Goal: Task Accomplishment & Management: Use online tool/utility

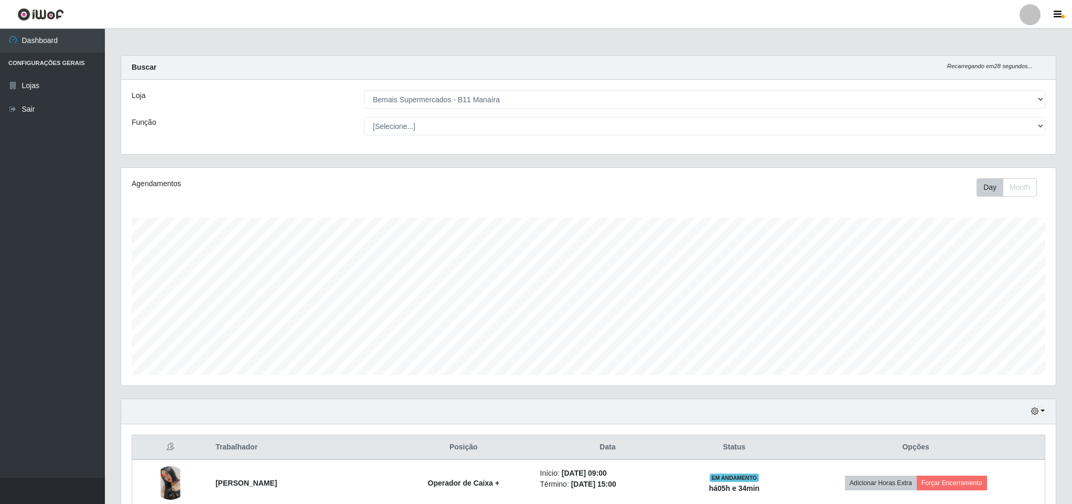
select select "409"
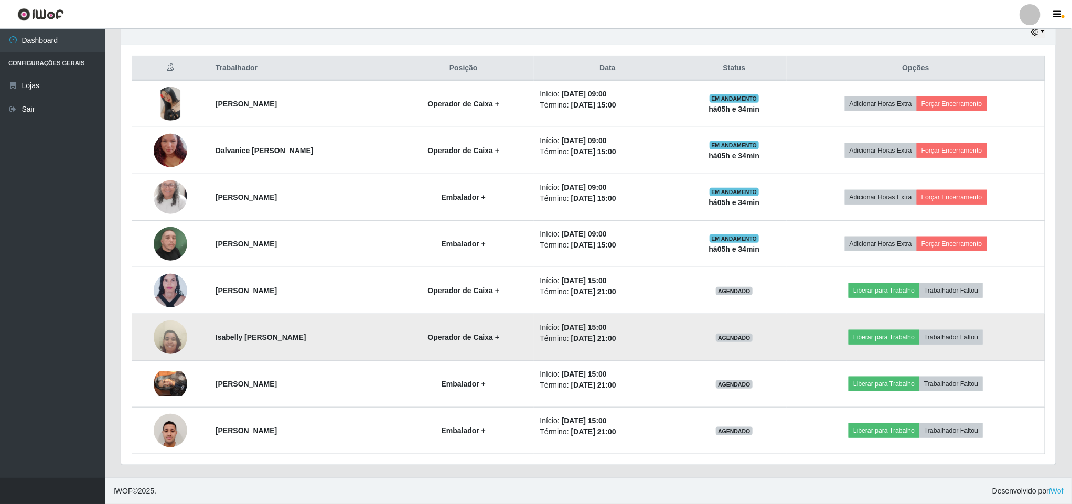
scroll to position [384, 0]
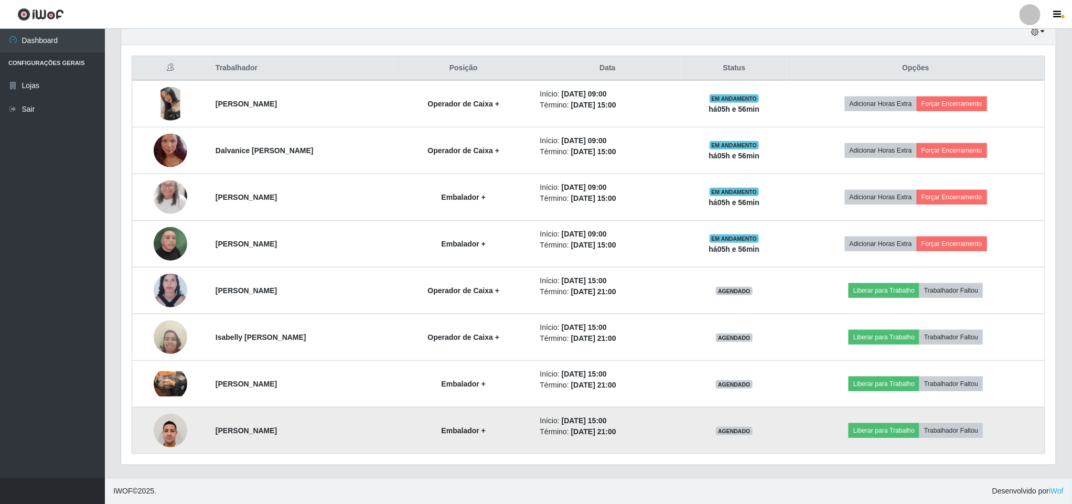
click at [148, 416] on td at bounding box center [170, 431] width 77 height 47
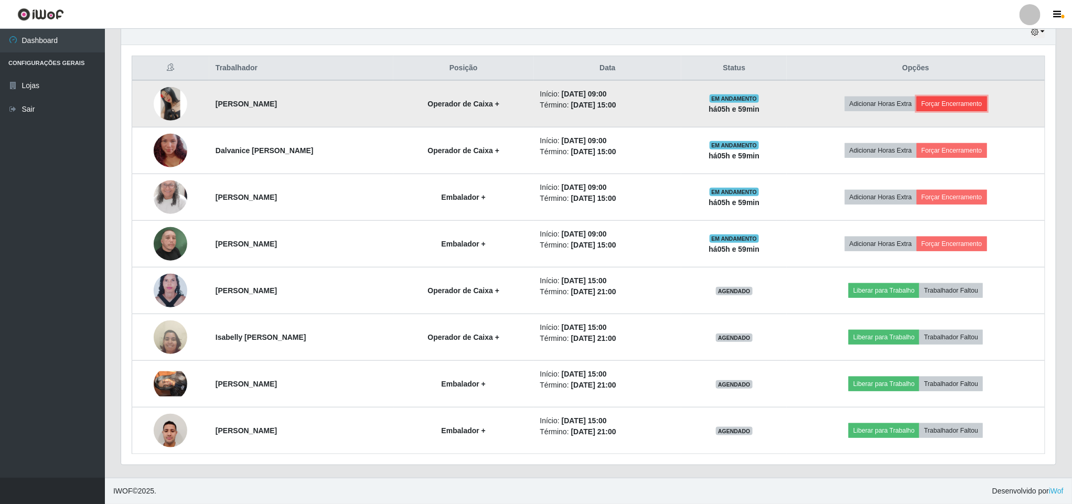
click at [987, 105] on button "Forçar Encerramento" at bounding box center [952, 104] width 70 height 15
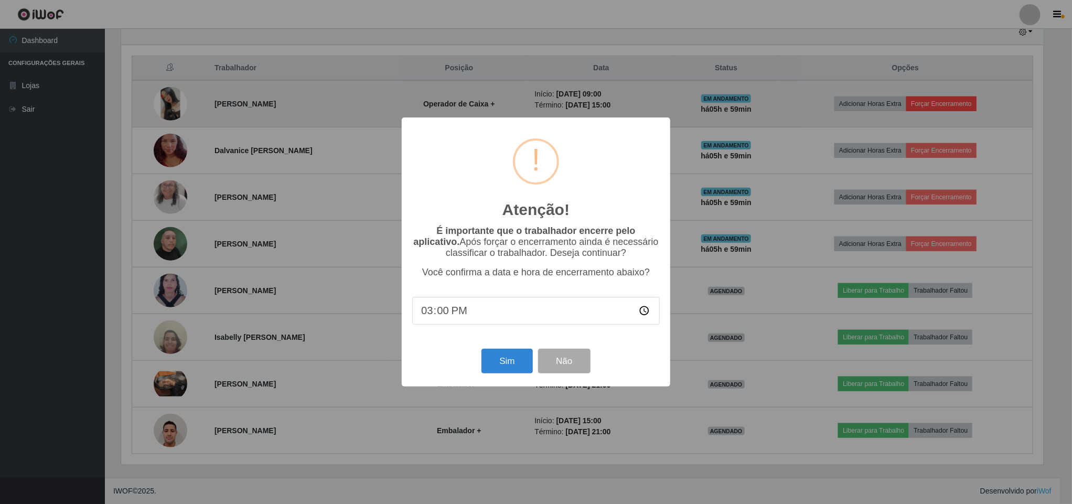
scroll to position [219, 926]
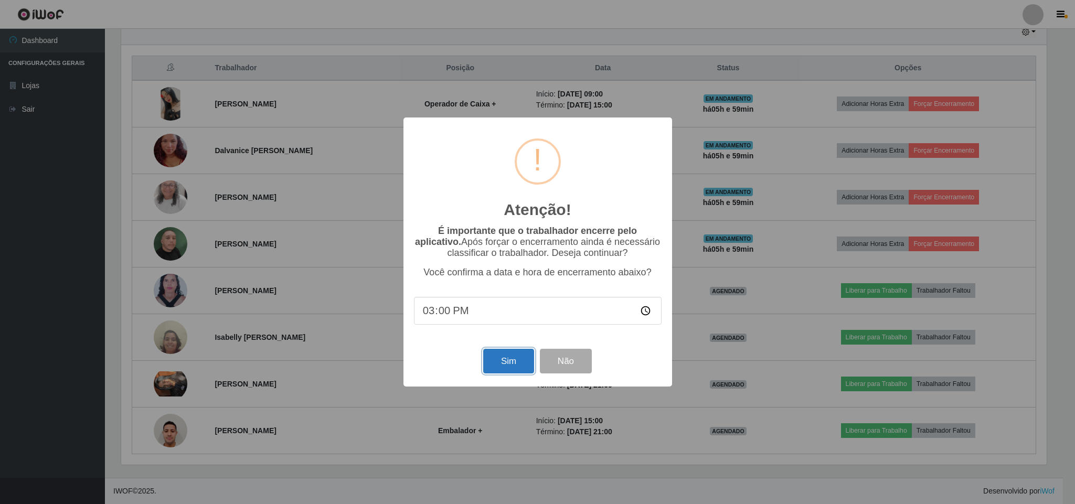
click at [498, 359] on button "Sim" at bounding box center [508, 361] width 51 height 25
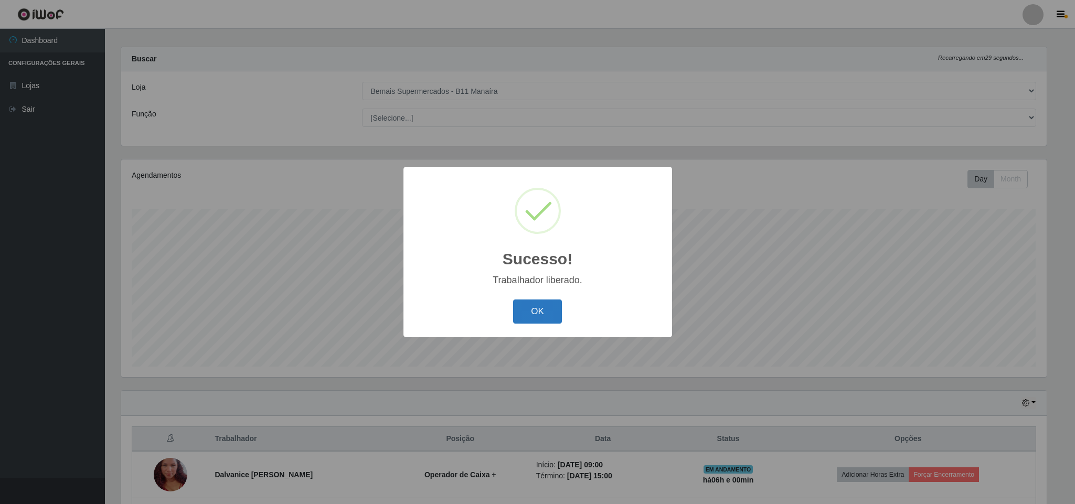
click at [551, 313] on button "OK" at bounding box center [537, 312] width 49 height 25
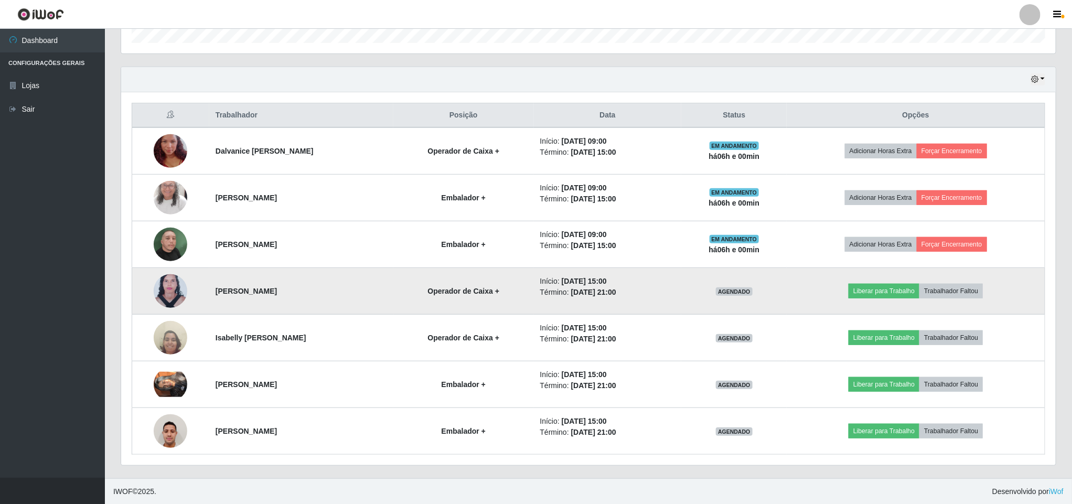
scroll to position [337, 0]
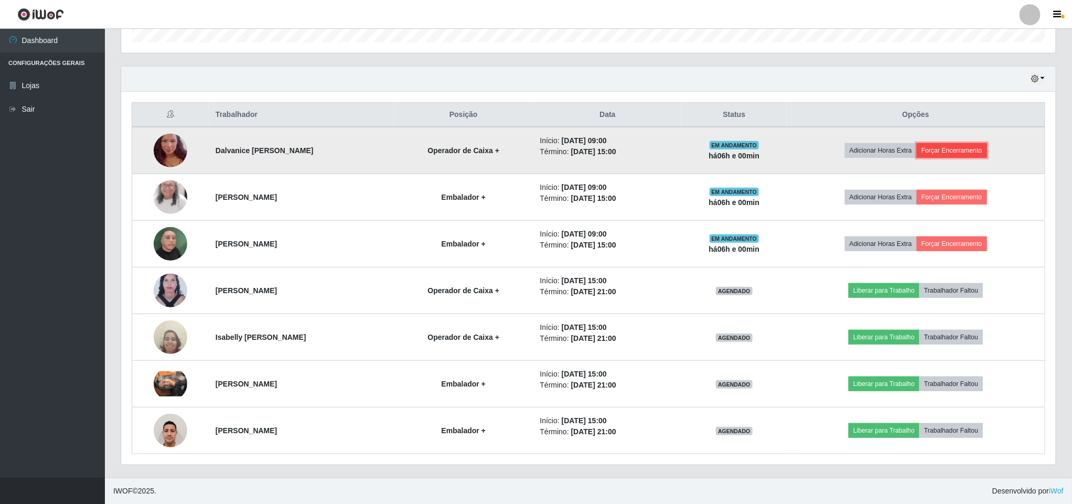
click at [979, 148] on button "Forçar Encerramento" at bounding box center [952, 150] width 70 height 15
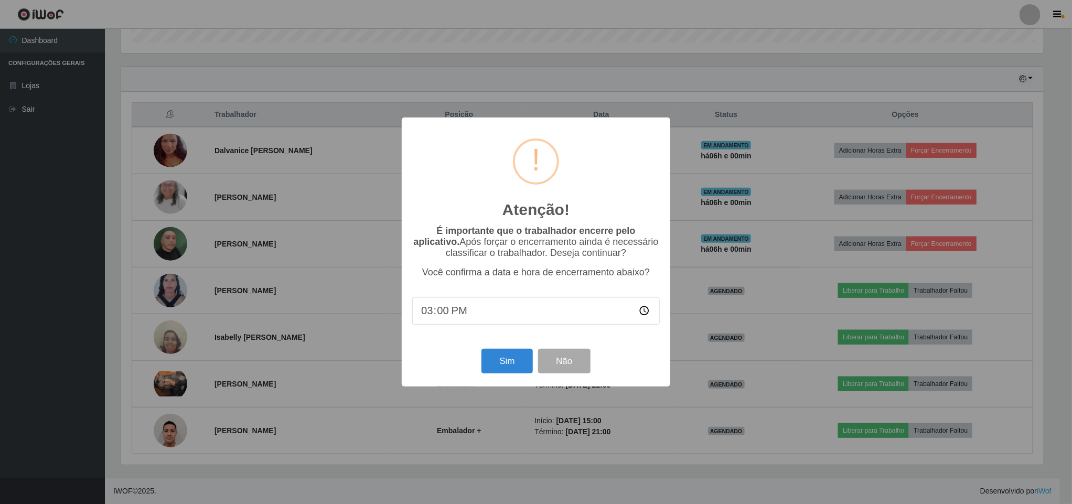
scroll to position [219, 926]
click at [513, 366] on button "Sim" at bounding box center [508, 361] width 51 height 25
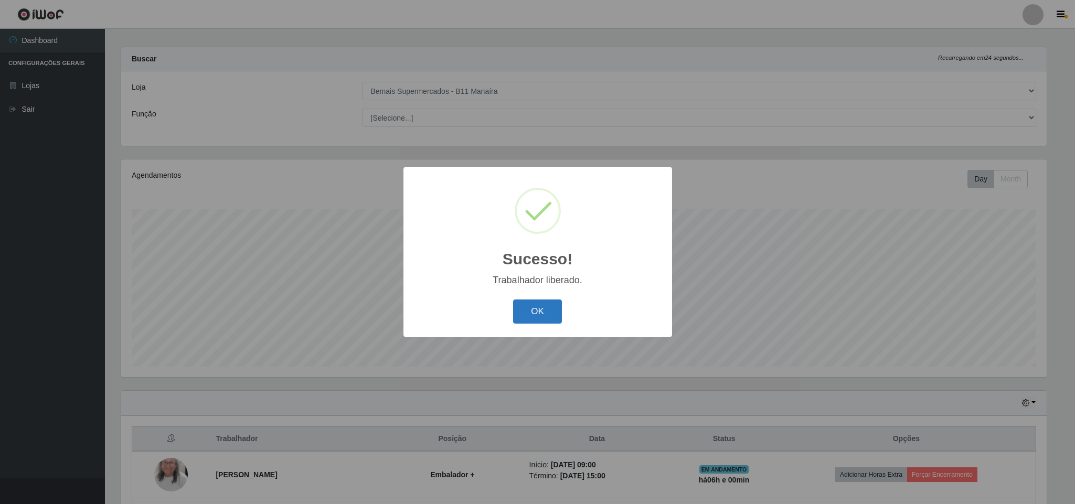
click at [532, 309] on button "OK" at bounding box center [537, 312] width 49 height 25
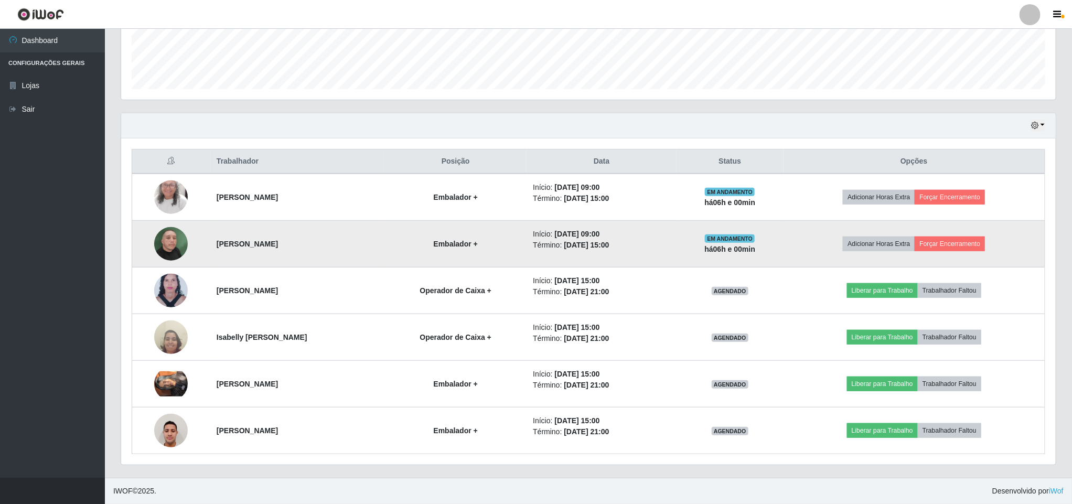
scroll to position [290, 0]
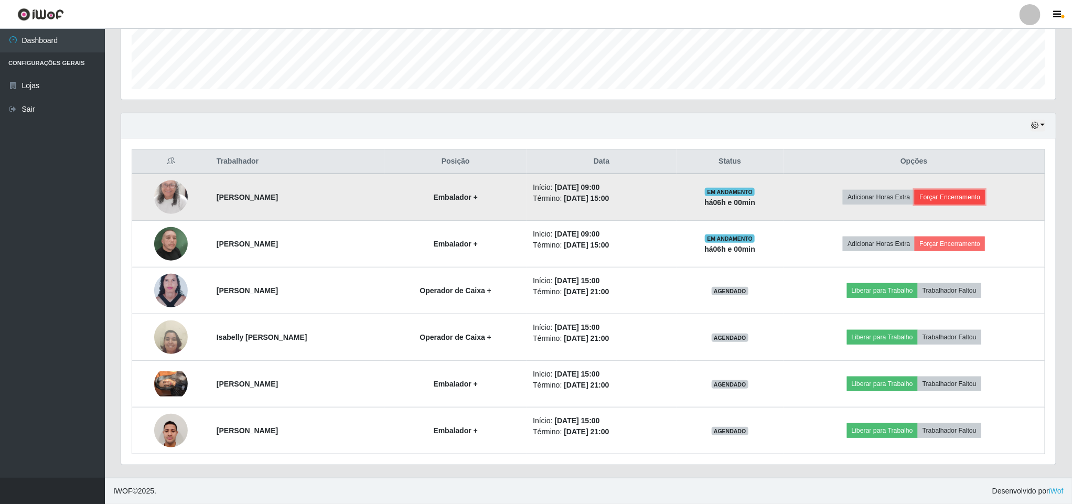
click at [947, 194] on button "Forçar Encerramento" at bounding box center [950, 197] width 70 height 15
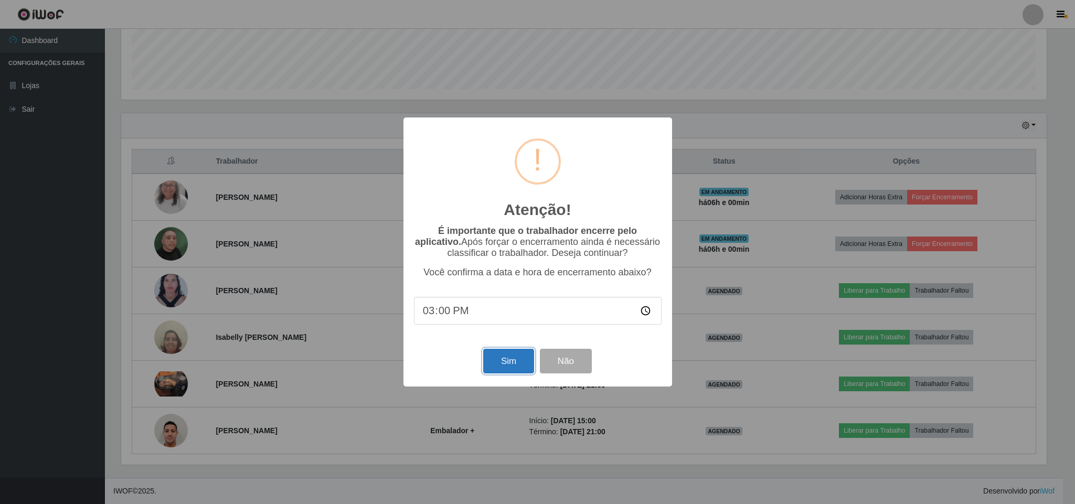
click at [504, 362] on button "Sim" at bounding box center [508, 361] width 51 height 25
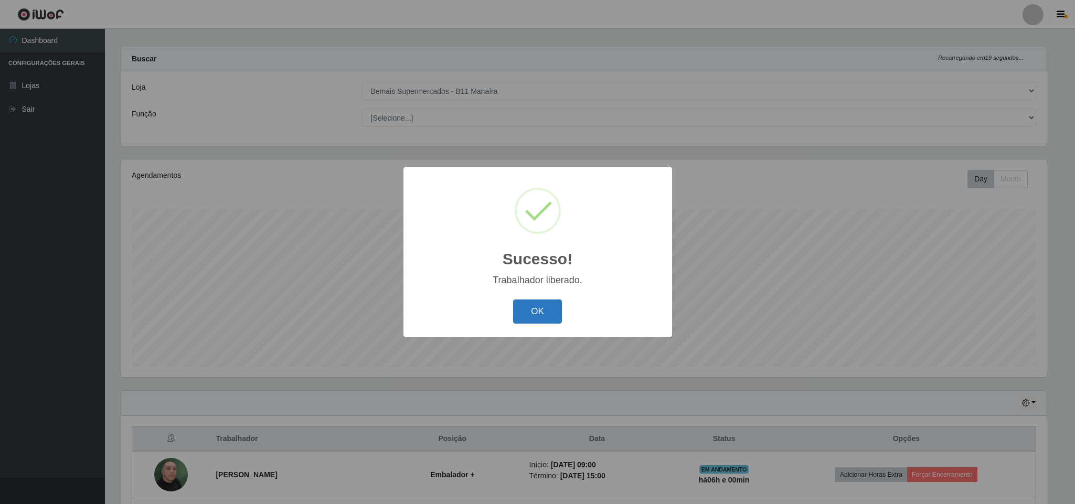
click at [526, 320] on button "OK" at bounding box center [537, 312] width 49 height 25
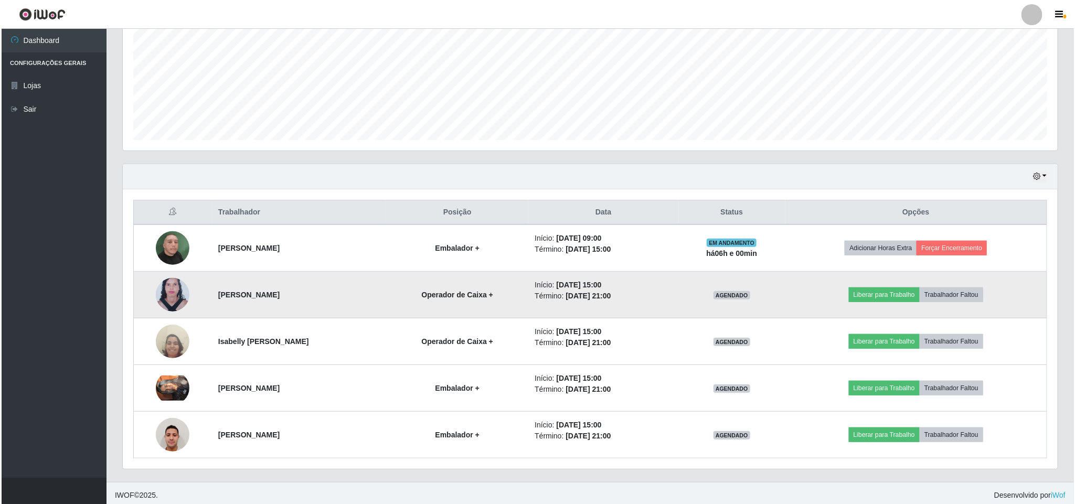
scroll to position [0, 0]
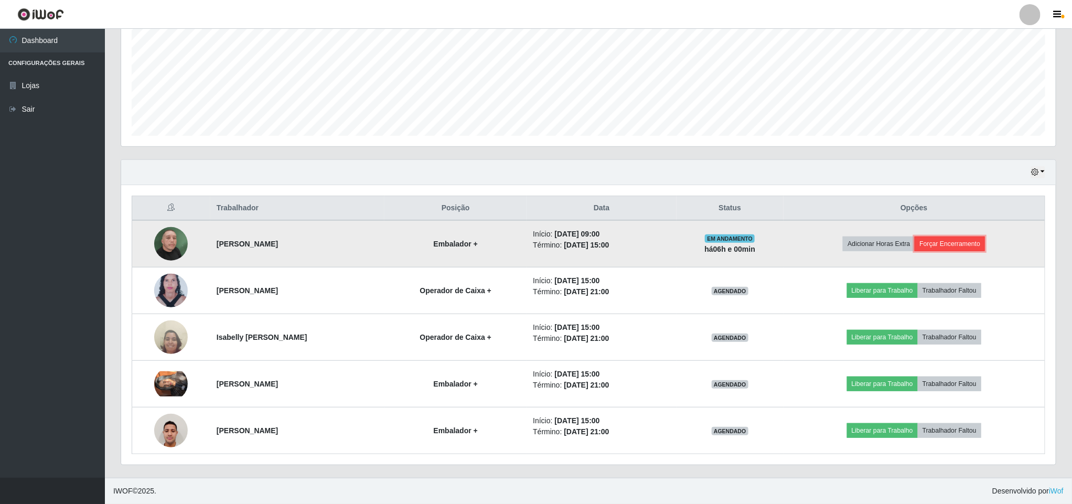
click at [957, 244] on button "Forçar Encerramento" at bounding box center [950, 244] width 70 height 15
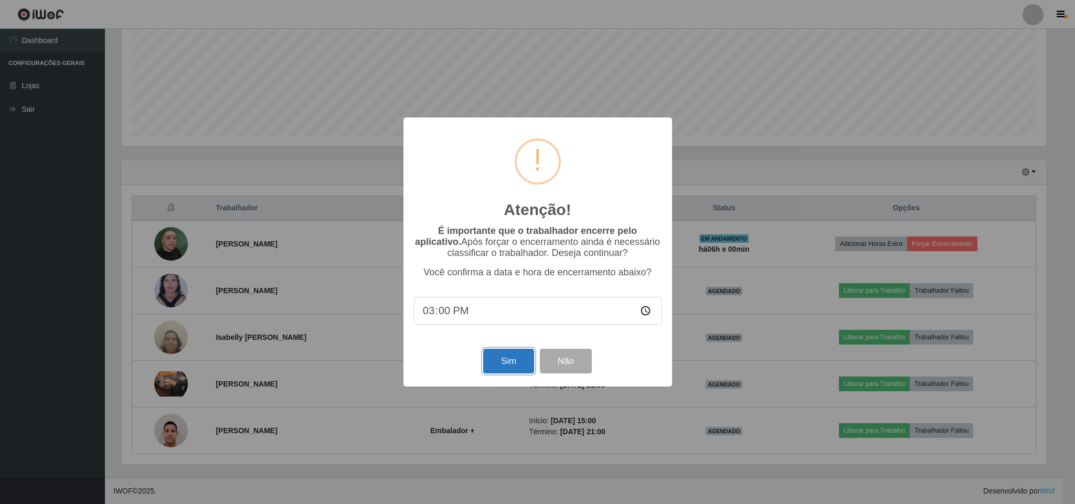
click at [510, 366] on button "Sim" at bounding box center [508, 361] width 51 height 25
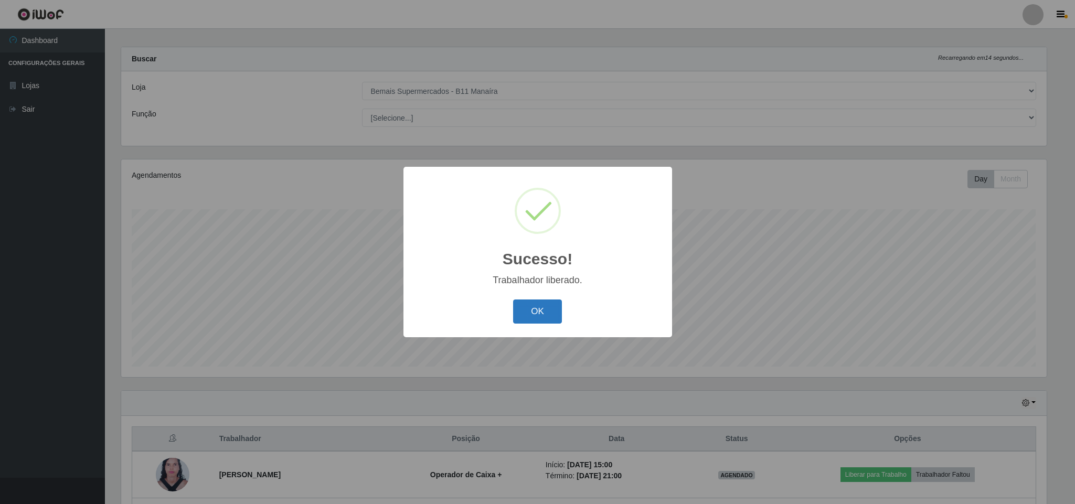
click at [524, 322] on button "OK" at bounding box center [537, 312] width 49 height 25
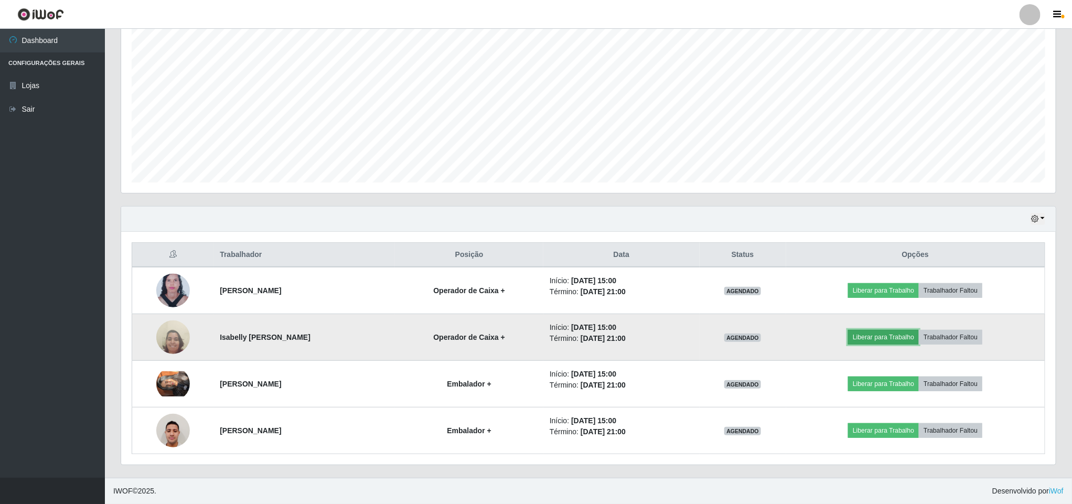
click at [906, 330] on button "Liberar para Trabalho" at bounding box center [883, 337] width 71 height 15
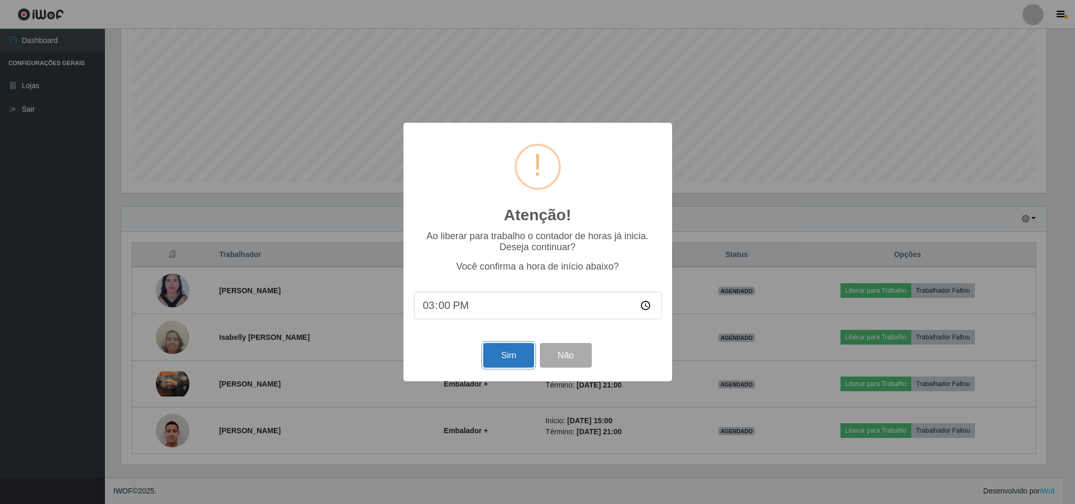
click at [496, 353] on button "Sim" at bounding box center [508, 355] width 51 height 25
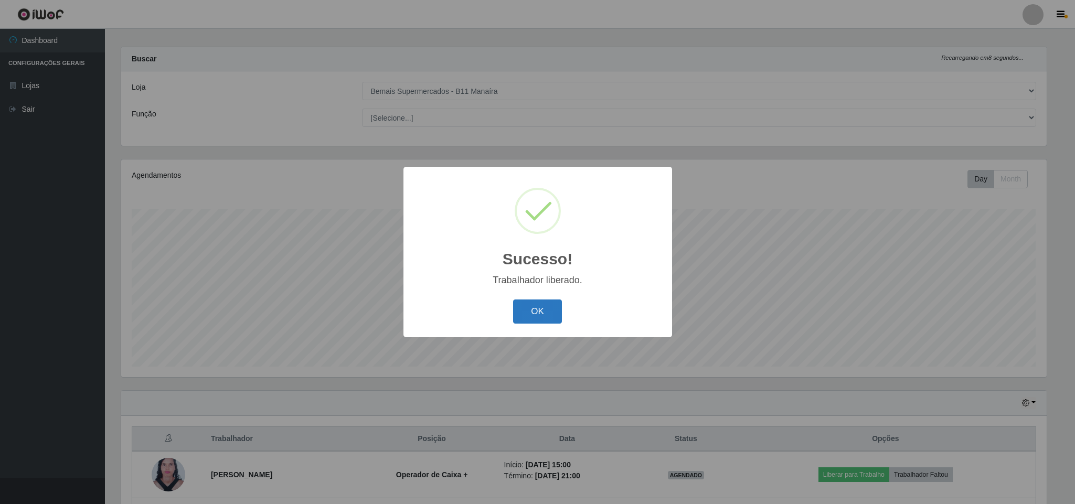
click at [529, 306] on button "OK" at bounding box center [537, 312] width 49 height 25
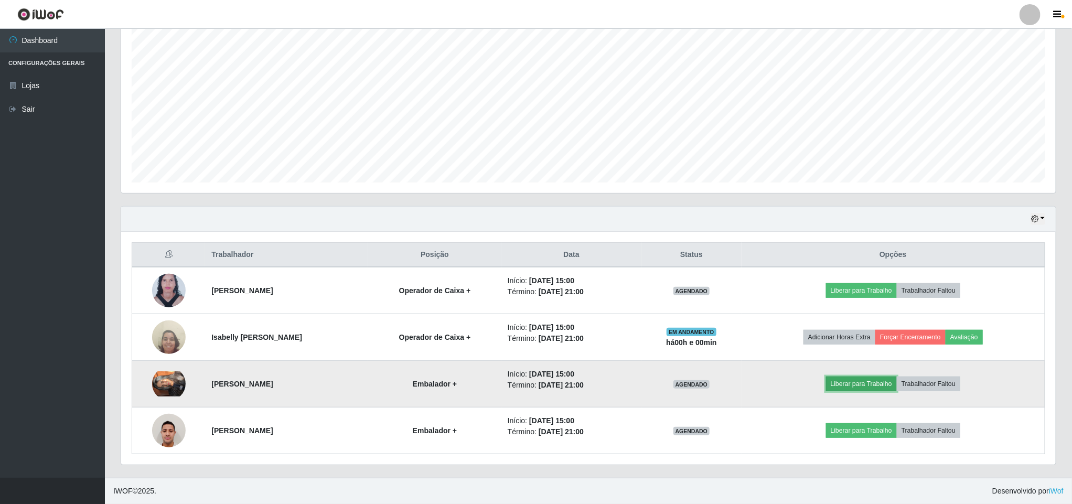
click at [879, 381] on button "Liberar para Trabalho" at bounding box center [861, 384] width 71 height 15
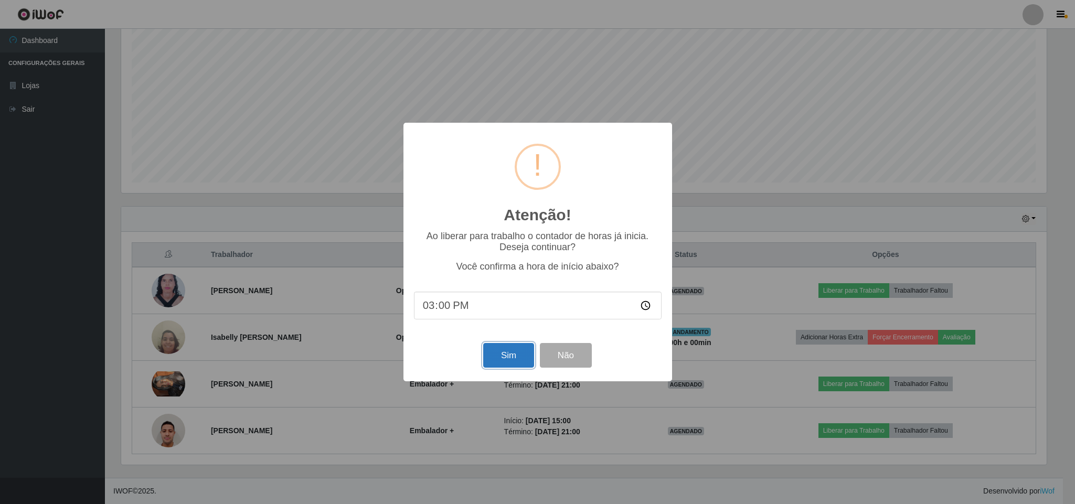
click at [505, 351] on button "Sim" at bounding box center [508, 355] width 51 height 25
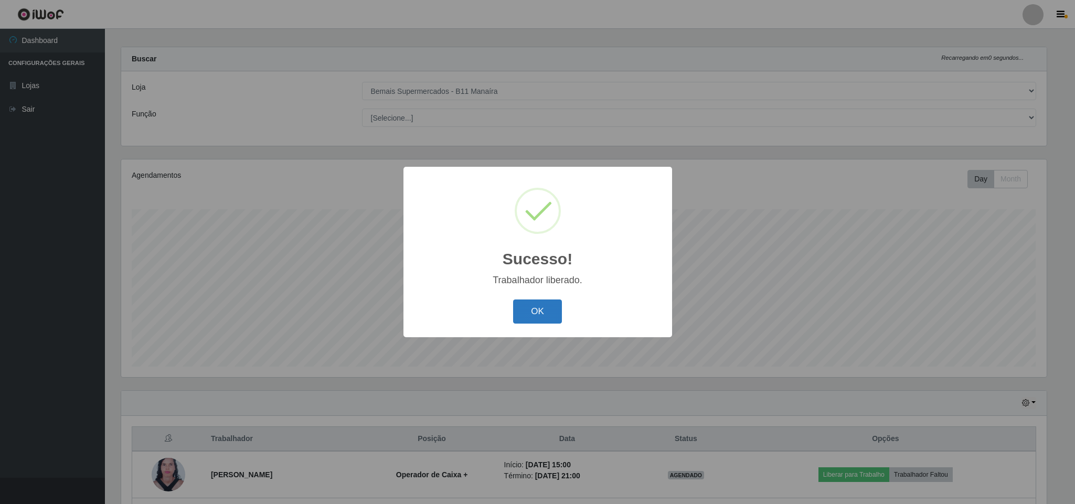
drag, startPoint x: 548, startPoint y: 293, endPoint x: 545, endPoint y: 302, distance: 9.3
click at [545, 302] on div "Sucesso! × Trabalhador liberado. OK Cancel" at bounding box center [537, 252] width 269 height 170
click at [545, 302] on button "OK" at bounding box center [537, 312] width 49 height 25
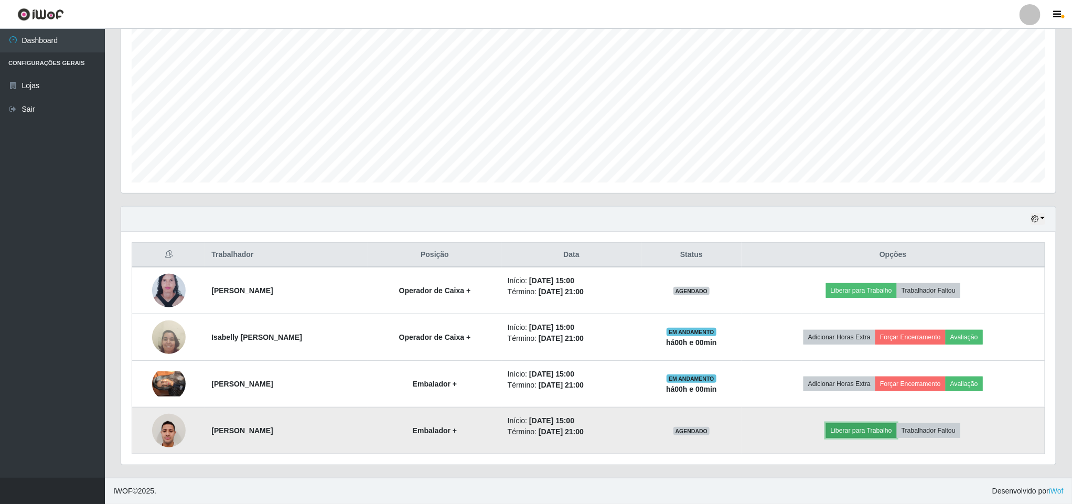
click at [889, 425] on button "Liberar para Trabalho" at bounding box center [861, 430] width 71 height 15
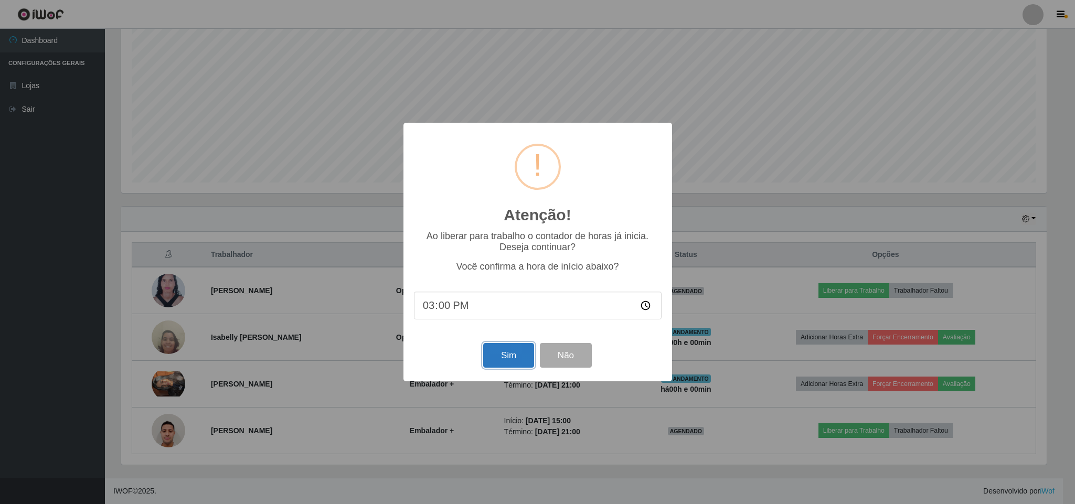
click at [521, 366] on button "Sim" at bounding box center [508, 355] width 51 height 25
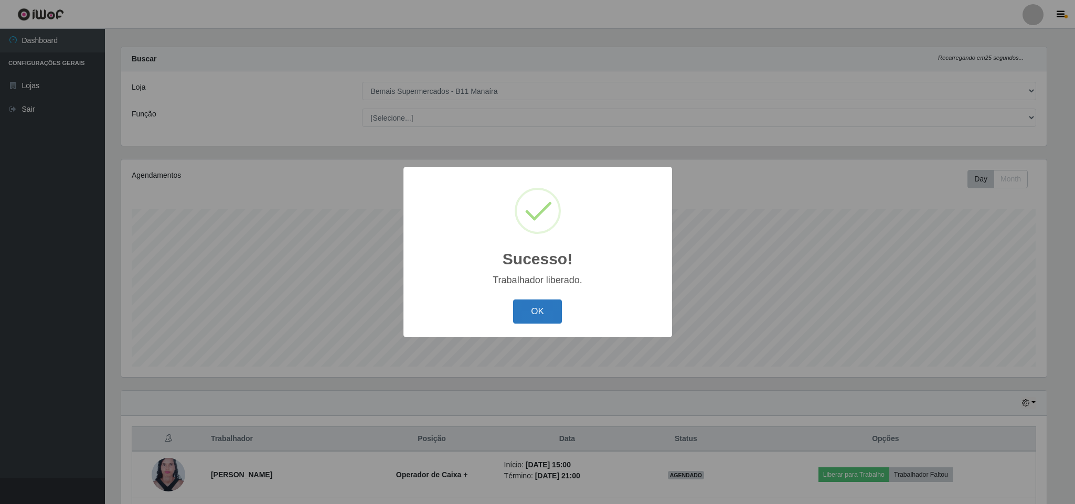
drag, startPoint x: 526, startPoint y: 298, endPoint x: 534, endPoint y: 315, distance: 18.8
click at [526, 303] on div "OK Cancel" at bounding box center [538, 311] width 248 height 30
click at [535, 315] on button "OK" at bounding box center [537, 312] width 49 height 25
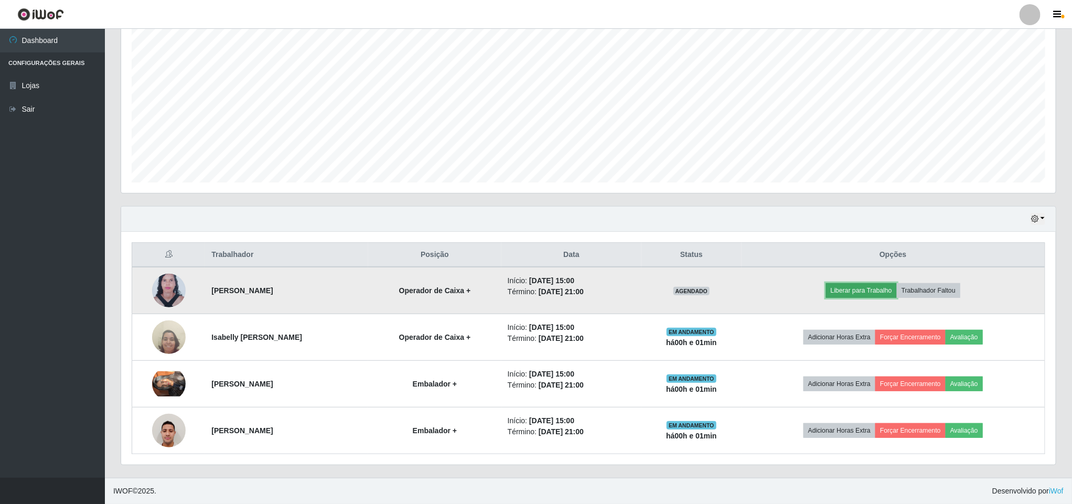
click at [877, 285] on button "Liberar para Trabalho" at bounding box center [861, 290] width 71 height 15
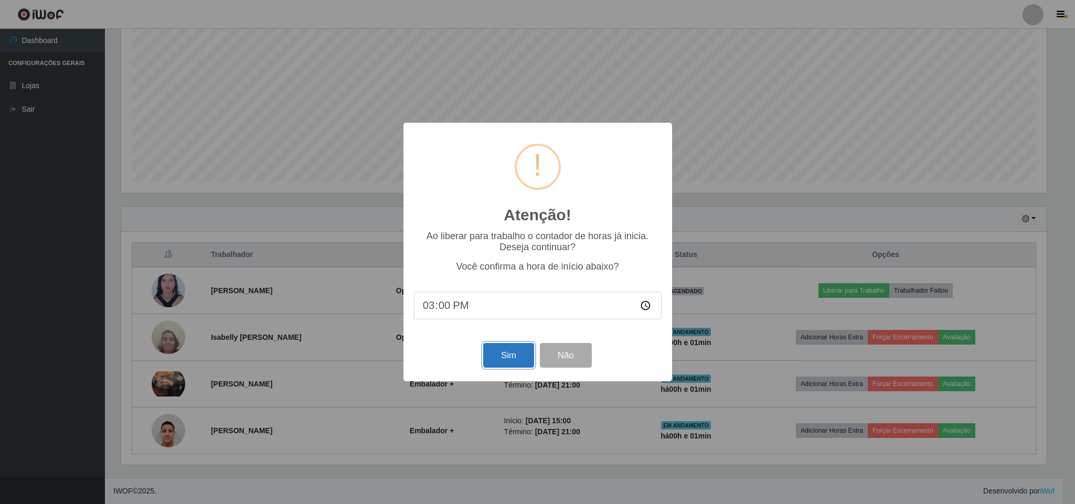
click at [509, 352] on button "Sim" at bounding box center [508, 355] width 51 height 25
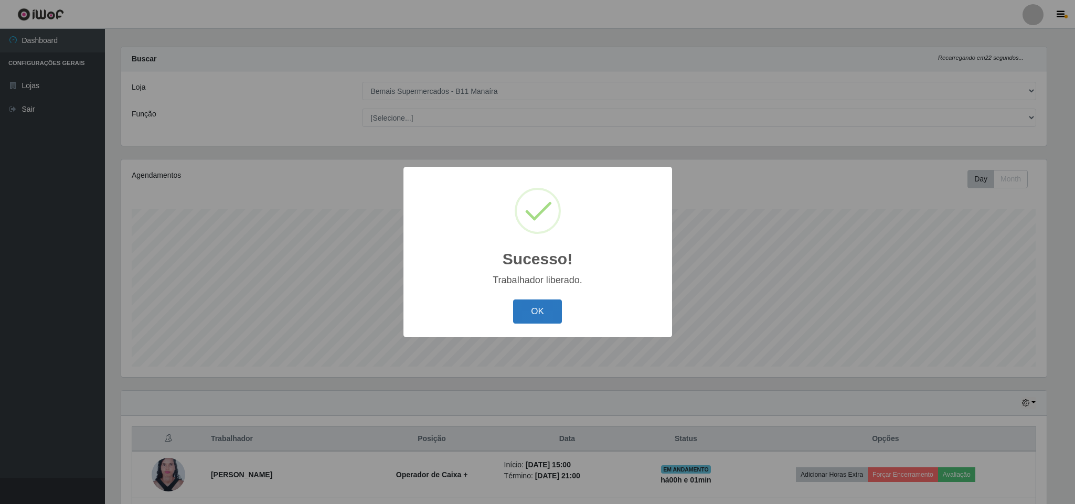
click at [553, 301] on button "OK" at bounding box center [537, 312] width 49 height 25
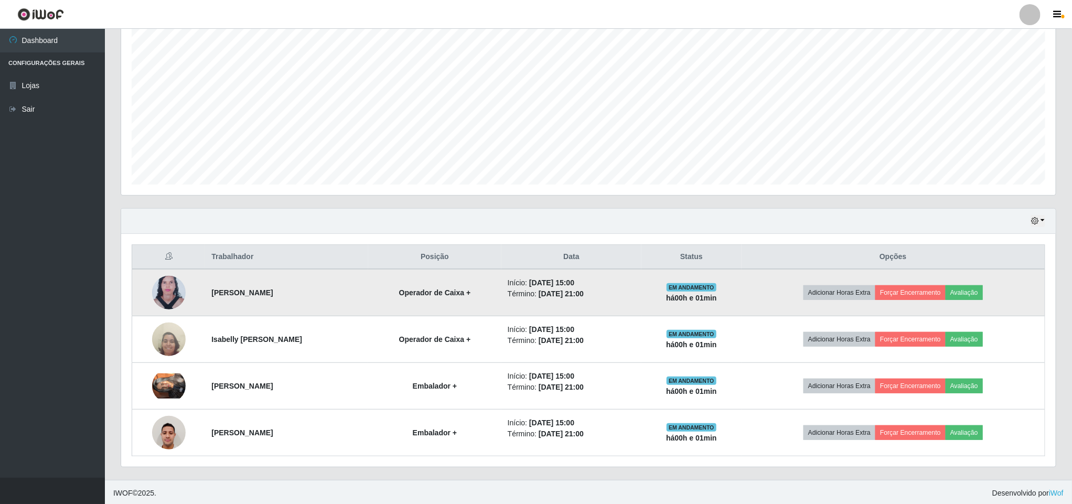
scroll to position [196, 0]
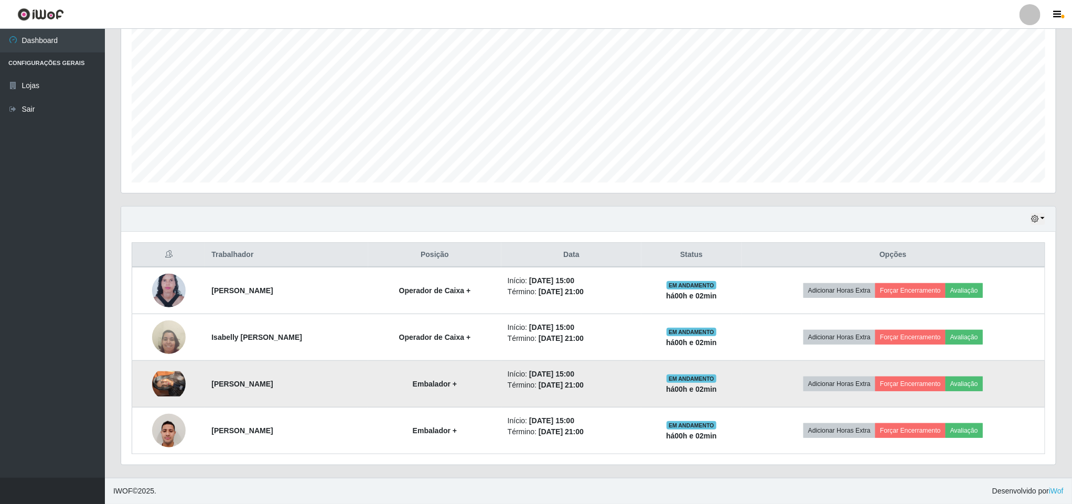
click at [174, 378] on img at bounding box center [169, 383] width 34 height 25
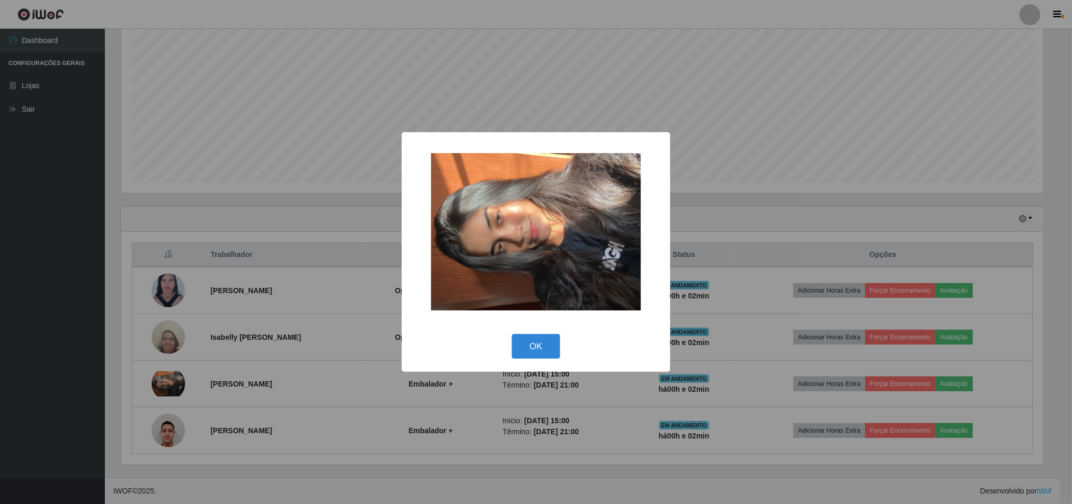
scroll to position [219, 926]
click at [554, 348] on button "OK" at bounding box center [537, 346] width 49 height 25
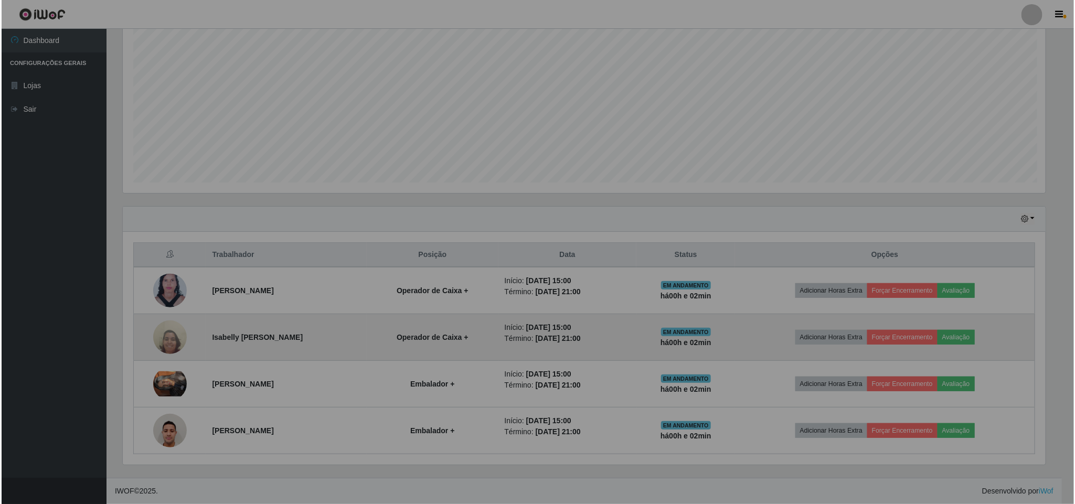
scroll to position [219, 934]
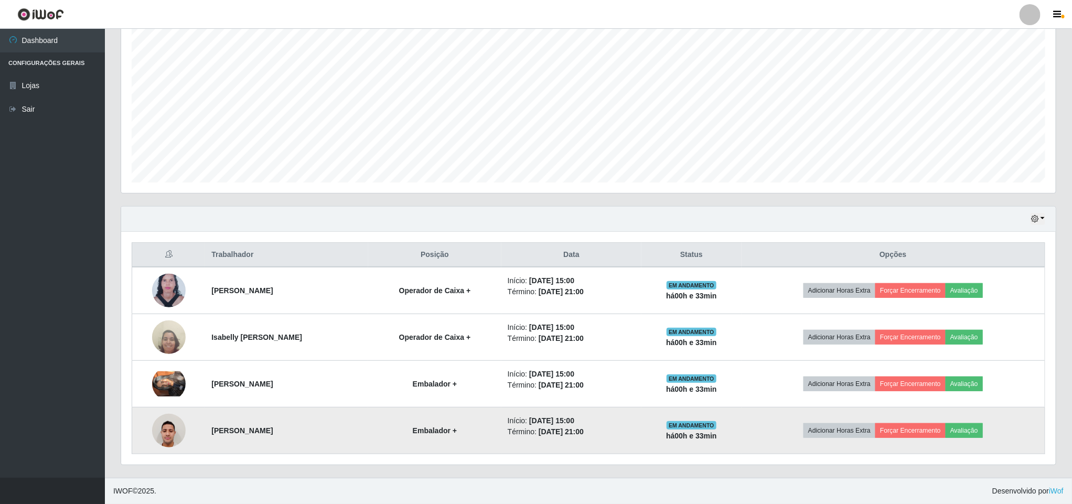
click at [171, 431] on img at bounding box center [169, 430] width 34 height 45
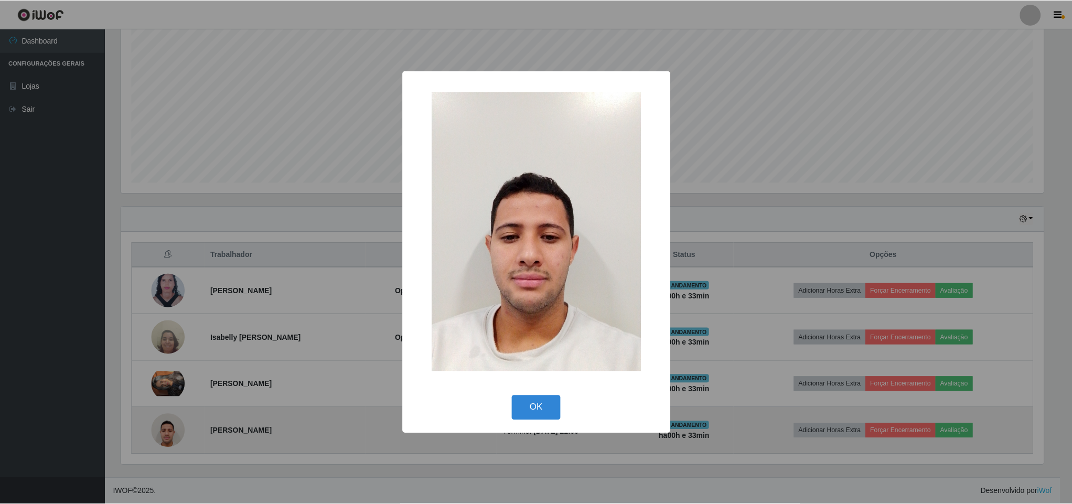
scroll to position [219, 926]
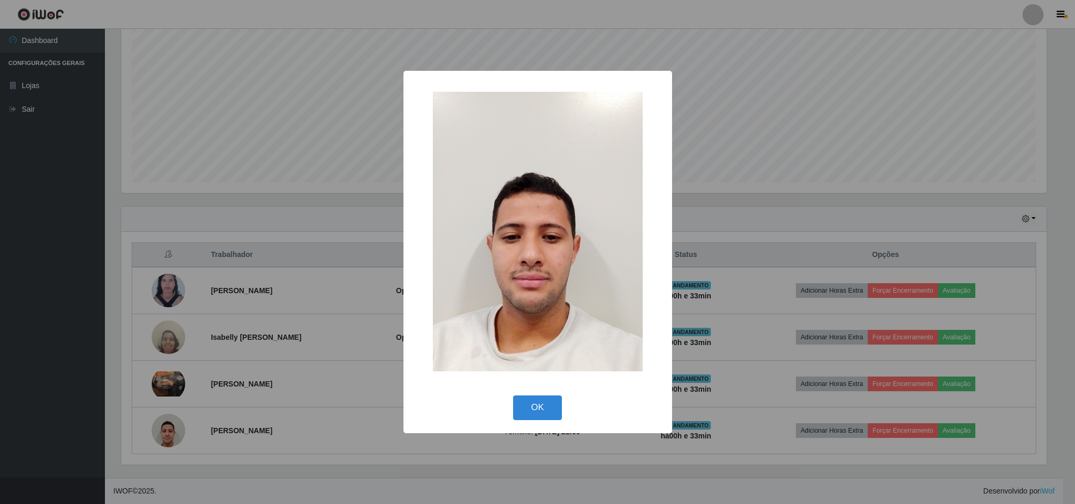
click at [66, 389] on div "× OK Cancel" at bounding box center [537, 252] width 1075 height 504
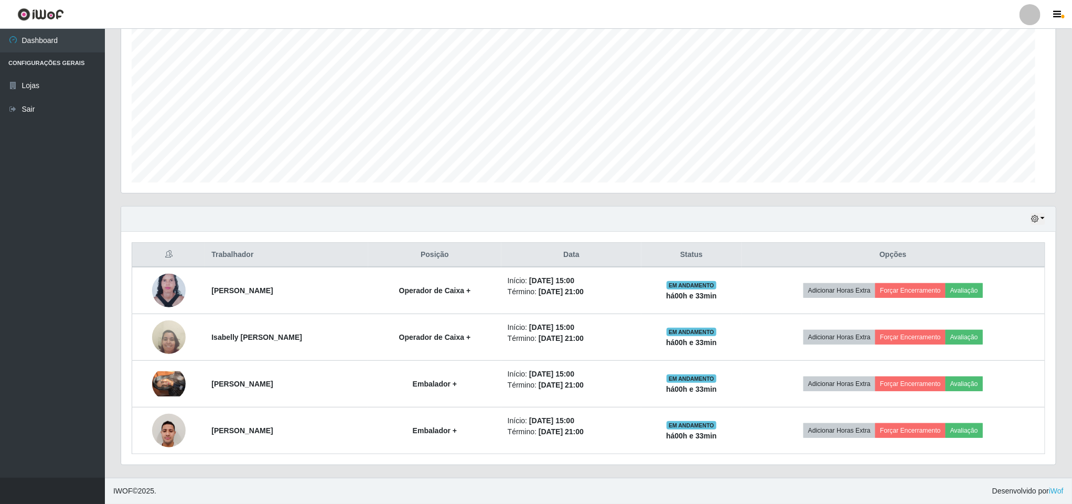
scroll to position [219, 934]
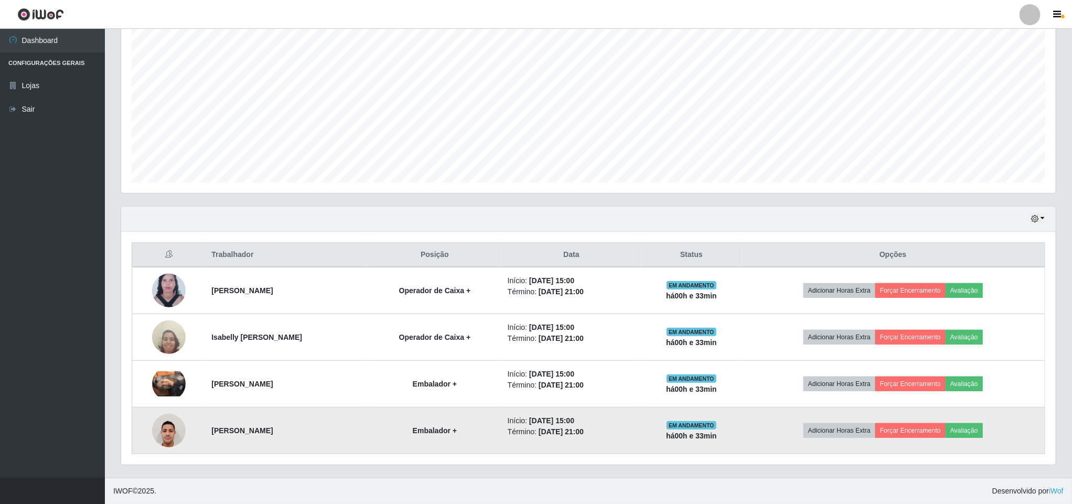
click at [164, 427] on img at bounding box center [169, 430] width 34 height 45
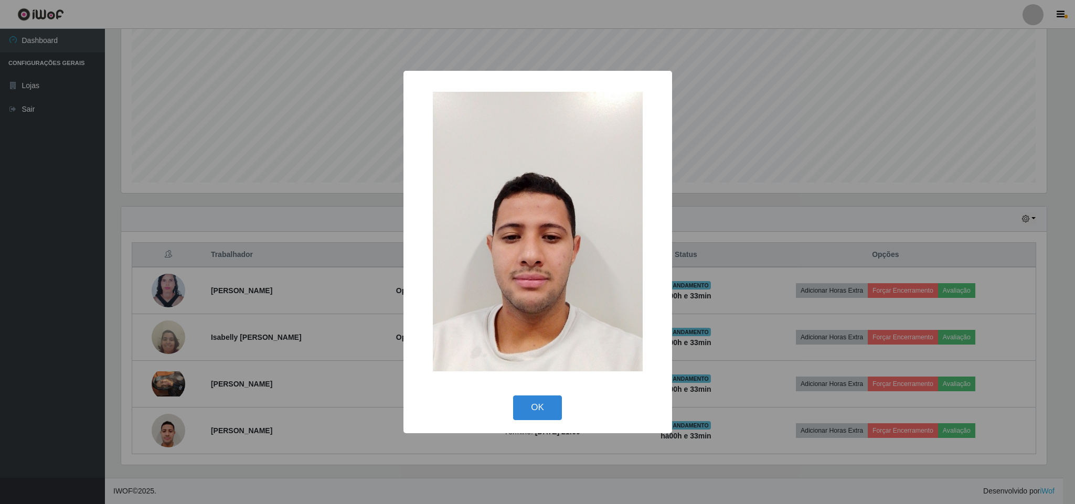
click at [50, 371] on div "× OK Cancel" at bounding box center [537, 252] width 1075 height 504
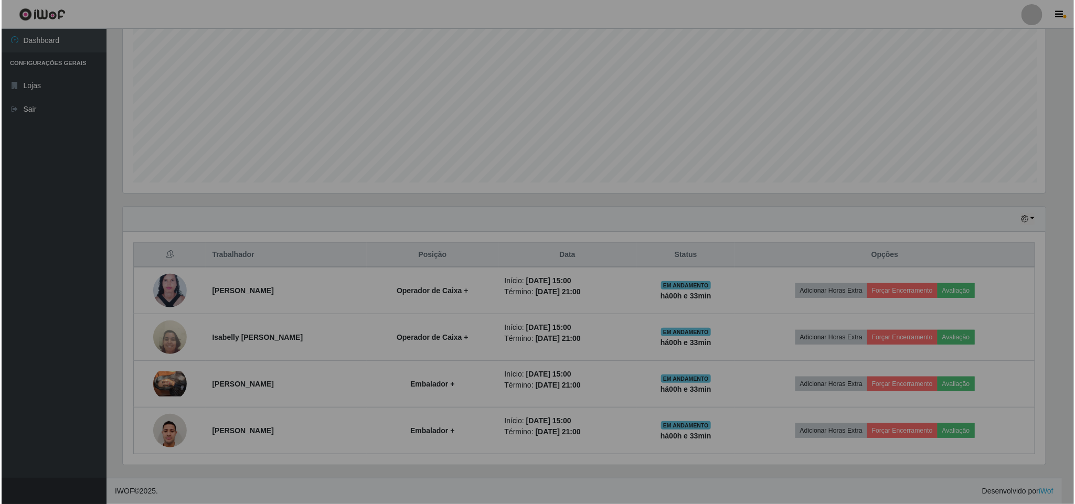
scroll to position [219, 934]
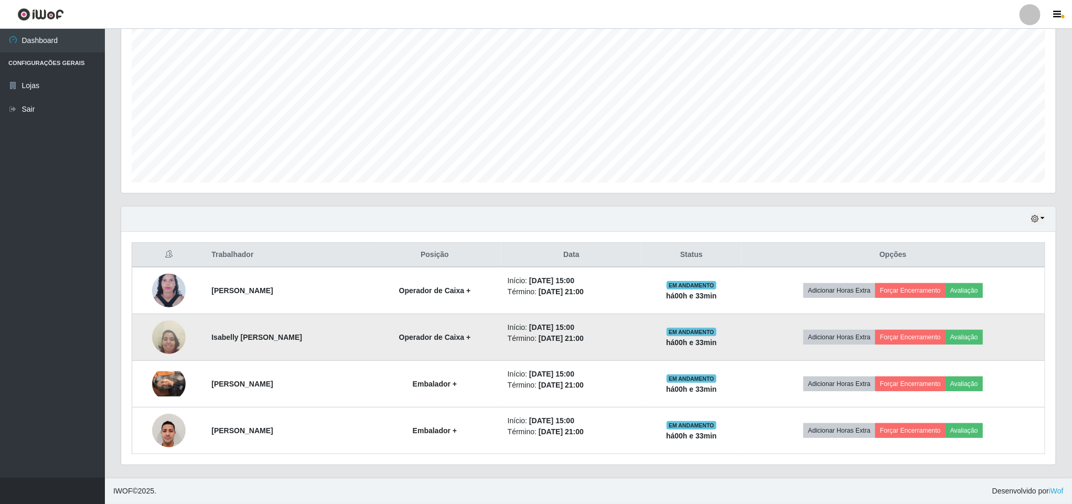
click at [172, 340] on img at bounding box center [169, 337] width 34 height 45
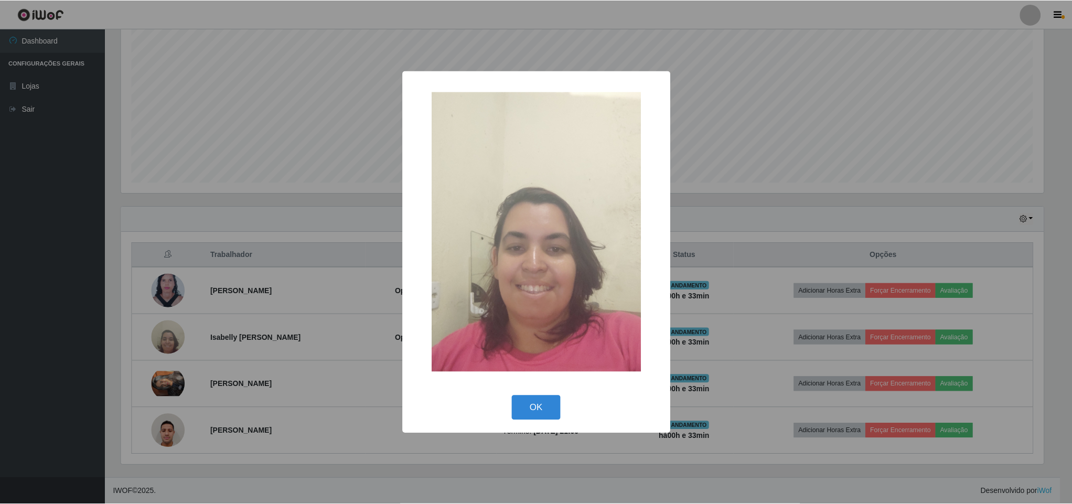
scroll to position [219, 926]
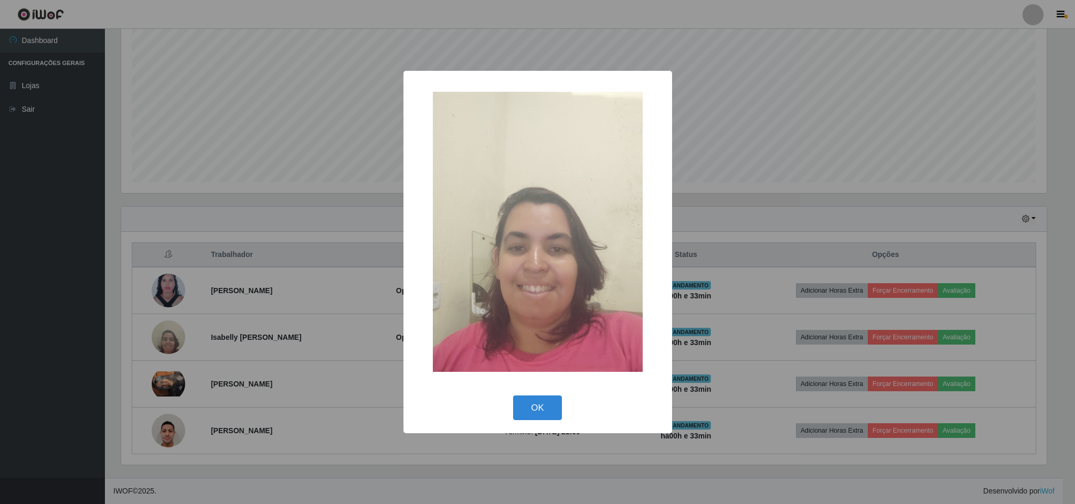
click at [68, 359] on div "× OK Cancel" at bounding box center [537, 252] width 1075 height 504
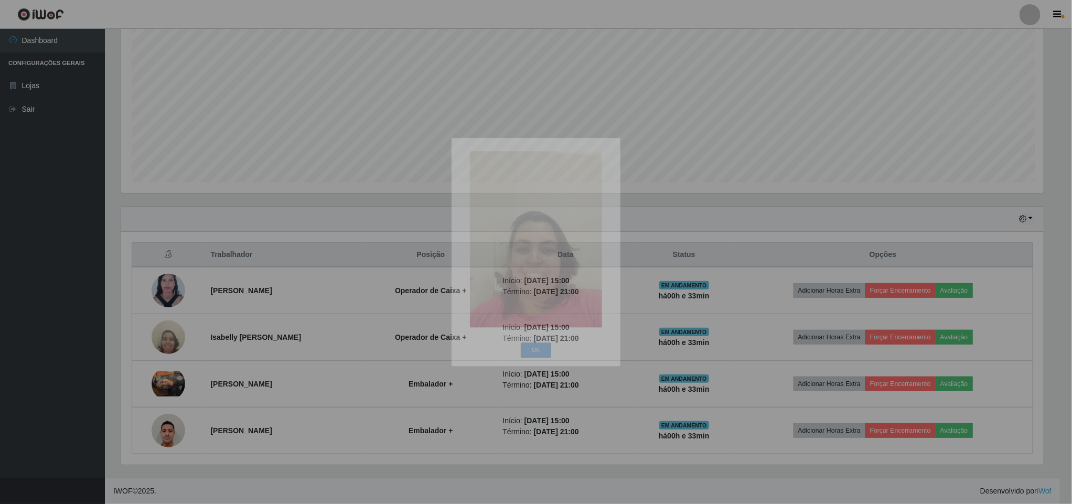
scroll to position [219, 934]
